Goal: Task Accomplishment & Management: Use online tool/utility

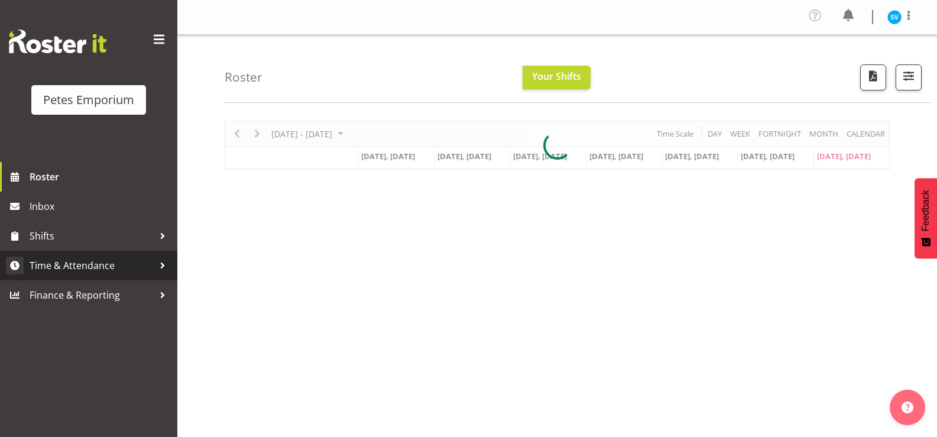
click at [117, 266] on span "Time & Attendance" at bounding box center [92, 266] width 124 height 18
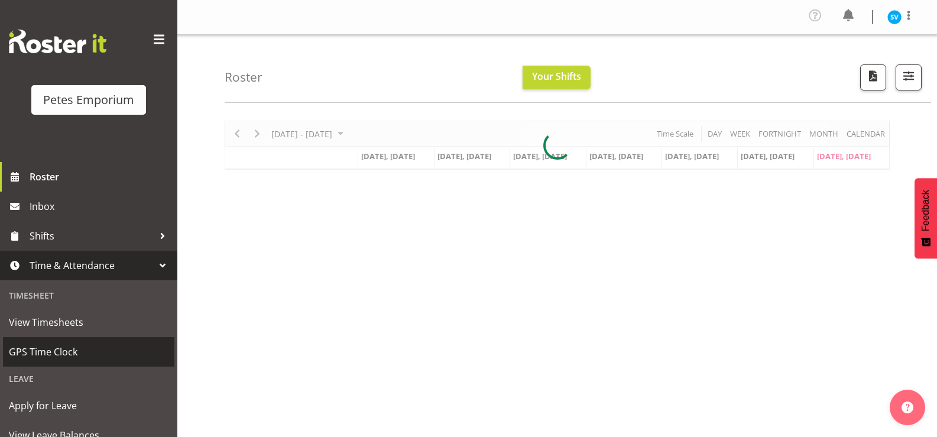
click at [87, 346] on span "GPS Time Clock" at bounding box center [89, 352] width 160 height 18
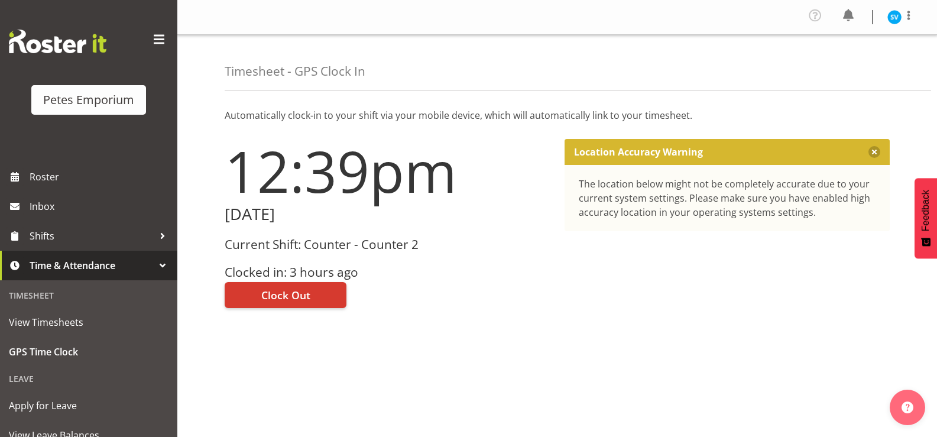
click at [281, 259] on div "Current Shift: Counter - Counter 2 Clocked in: 3 hours ago" at bounding box center [388, 259] width 326 height 42
click at [290, 287] on span "Clock Out" at bounding box center [285, 294] width 49 height 15
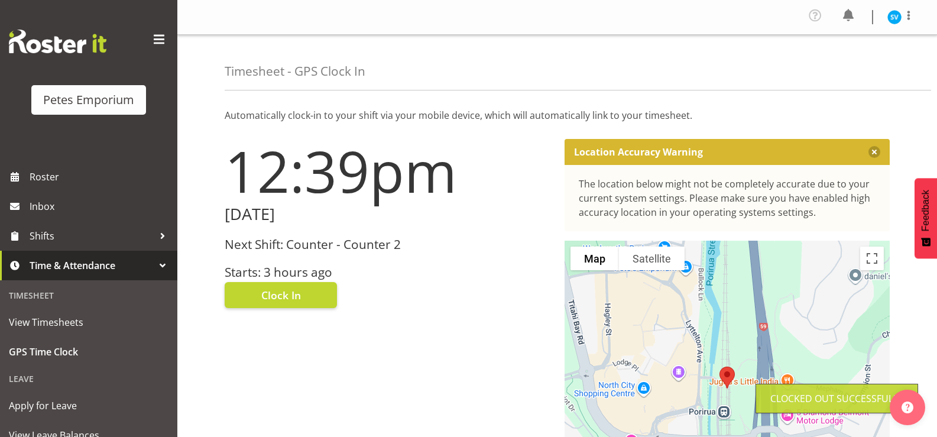
click at [894, 17] on img at bounding box center [894, 17] width 14 height 14
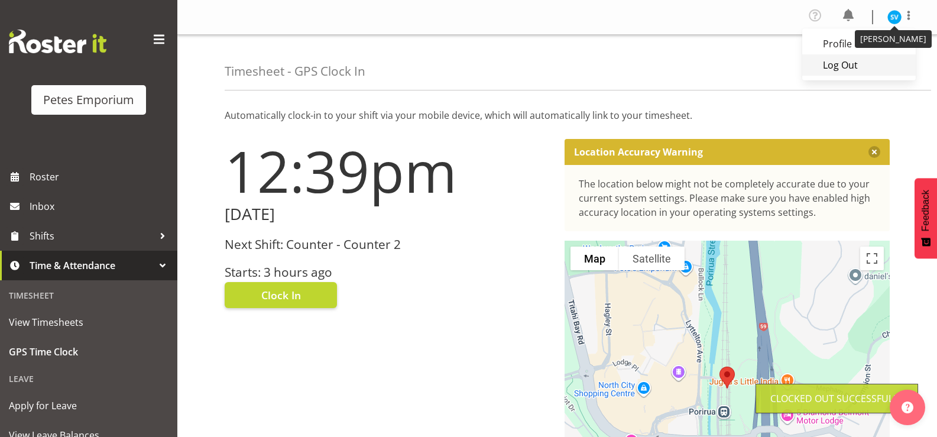
click at [857, 64] on link "Log Out" at bounding box center [858, 64] width 113 height 21
